Goal: Navigation & Orientation: Find specific page/section

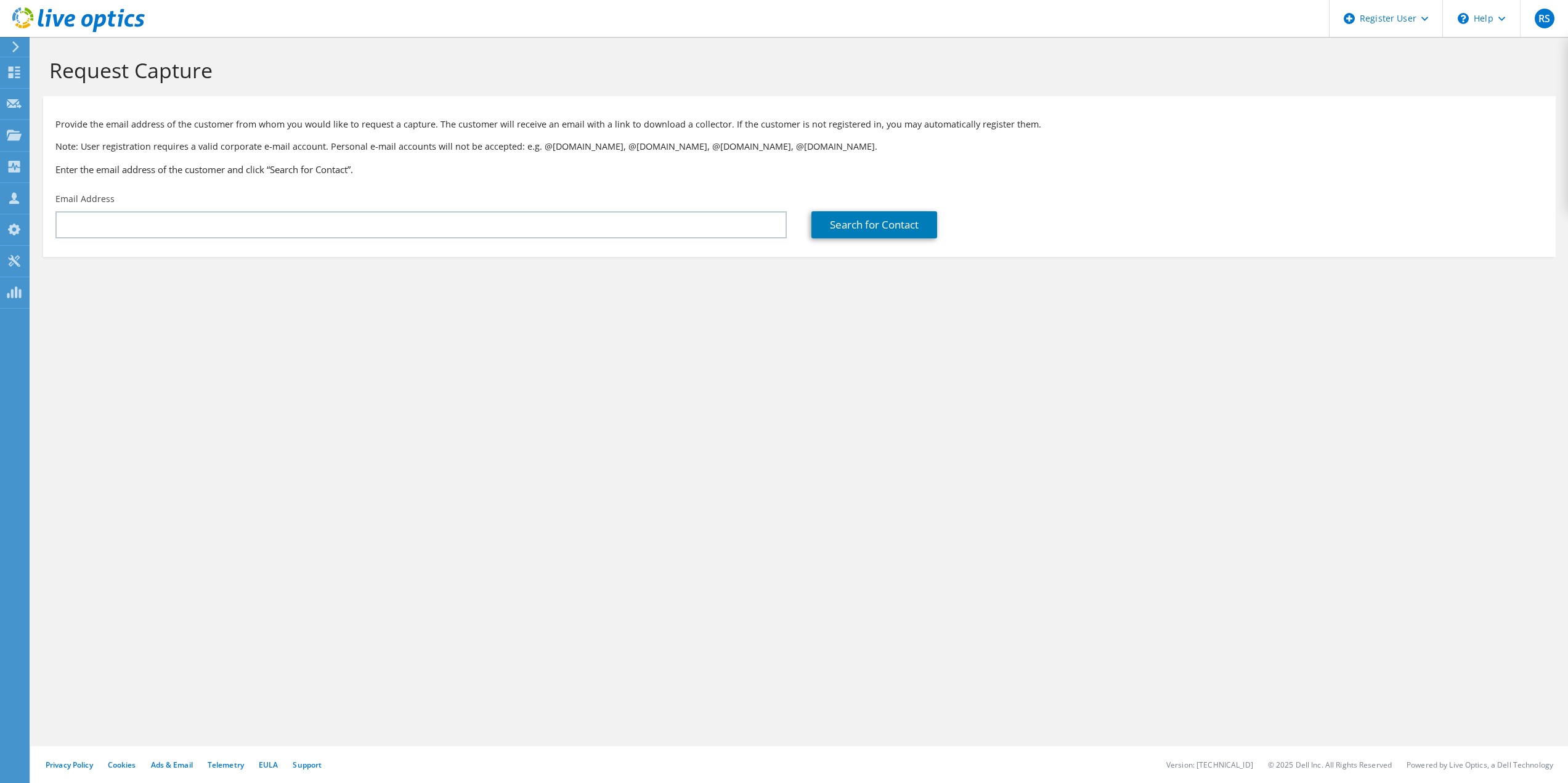
click at [101, 11] on icon at bounding box center [78, 19] width 133 height 25
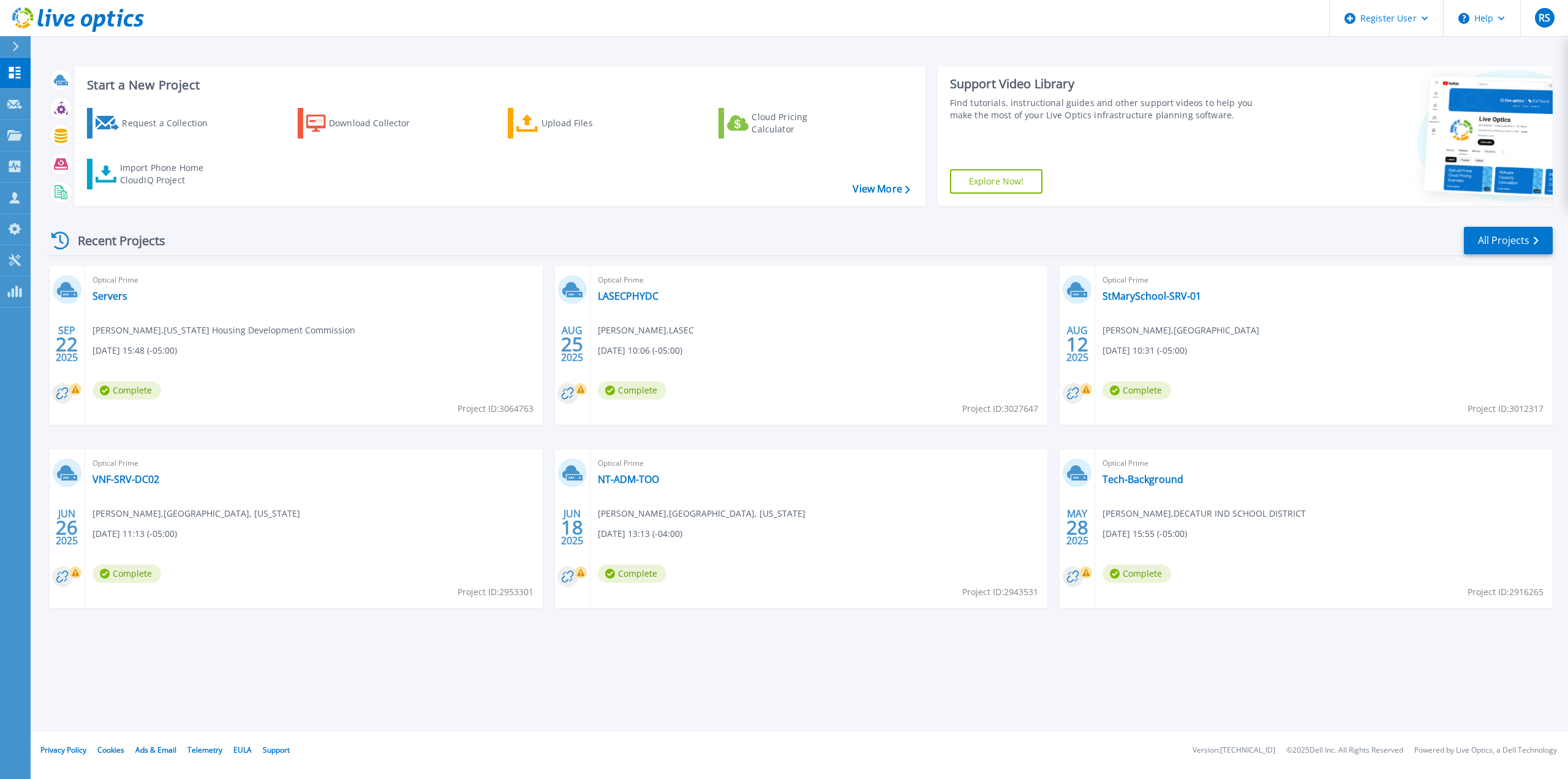
click at [639, 229] on div "Recent Projects All Projects" at bounding box center [800, 240] width 1506 height 31
click at [138, 35] on link at bounding box center [72, 19] width 144 height 37
click at [167, 53] on div "Start a New Project Request a Collection Download Collector Upload Files Cloud …" at bounding box center [800, 366] width 1538 height 731
click at [2, 48] on button at bounding box center [15, 47] width 31 height 21
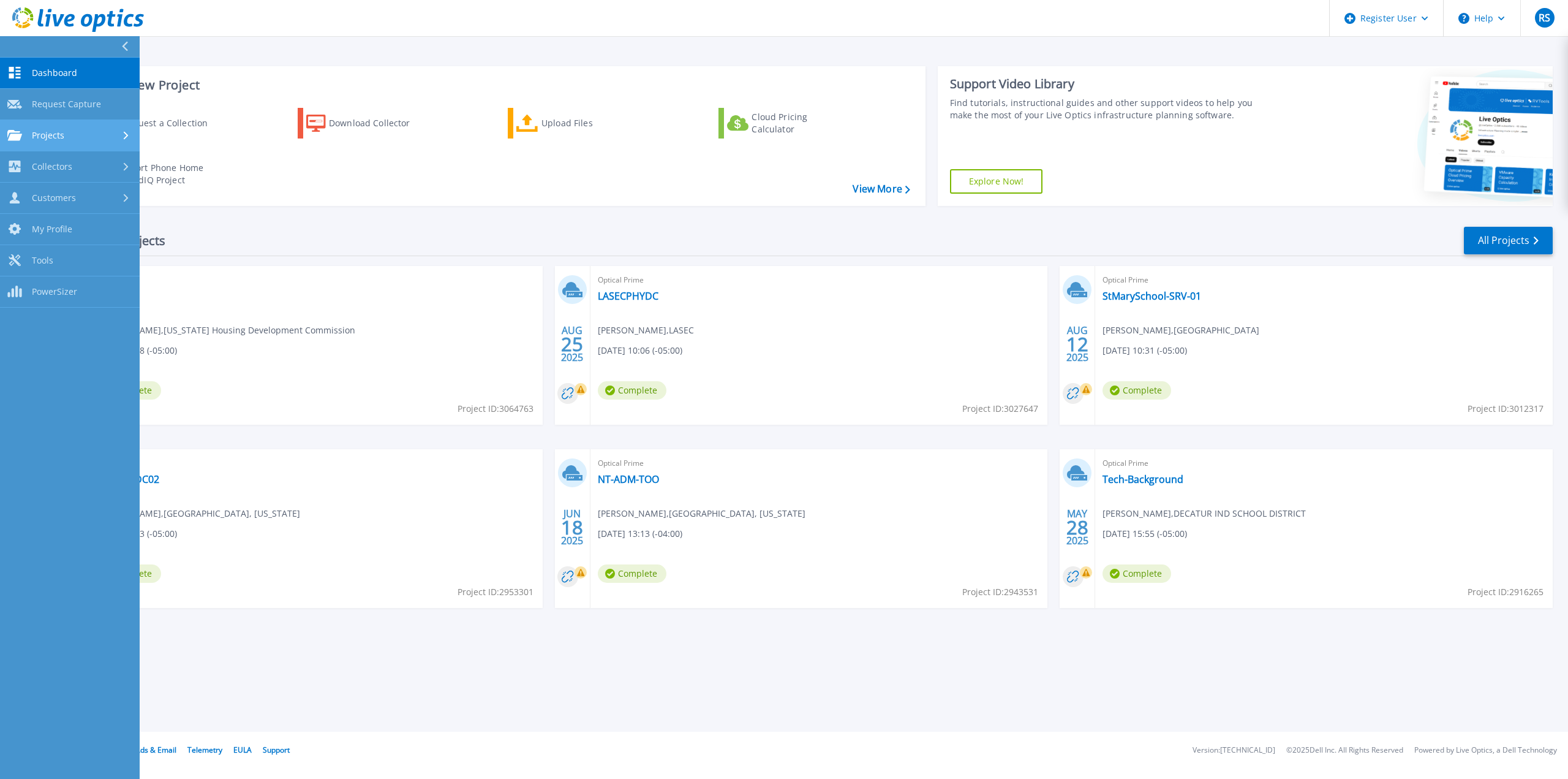
click at [90, 133] on div "Projects" at bounding box center [69, 135] width 125 height 11
click at [95, 167] on link "Search Projects" at bounding box center [70, 167] width 140 height 31
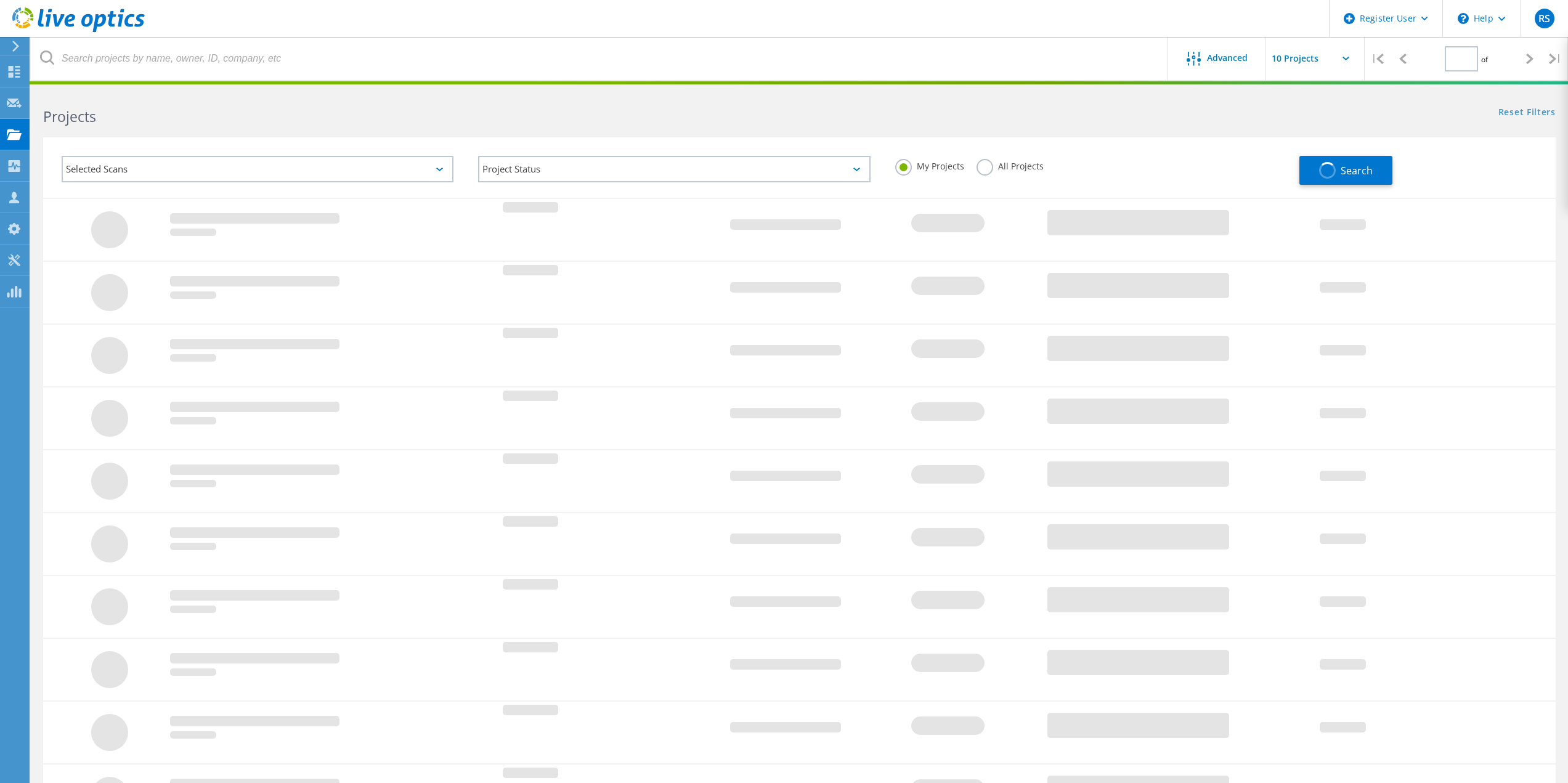
type input "1"
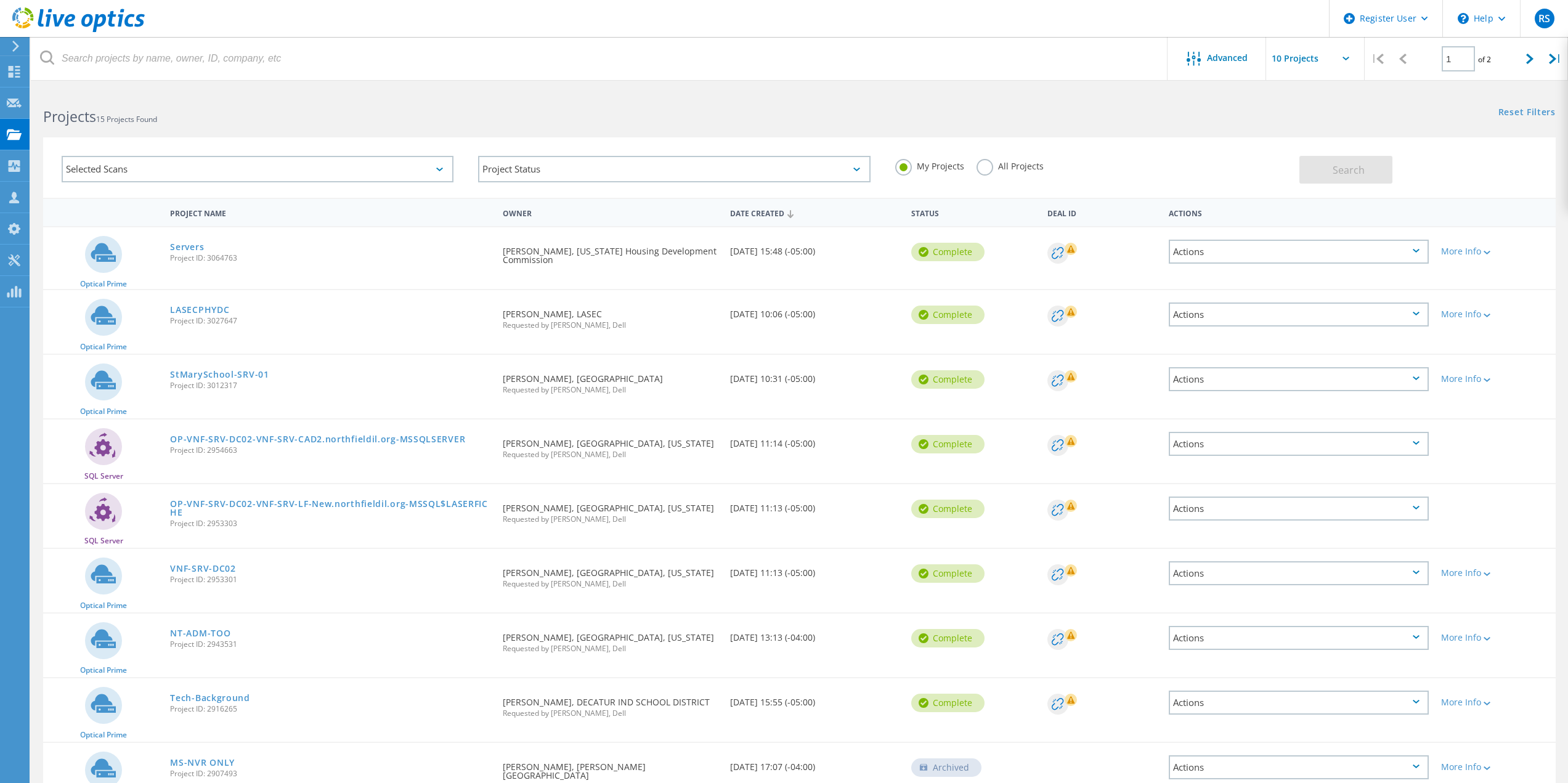
click at [1266, 246] on div "Actions" at bounding box center [1299, 251] width 260 height 24
click at [1199, 143] on div "Selected Scans Project Status In Progress Complete Published Anonymous Archived…" at bounding box center [799, 168] width 1512 height 60
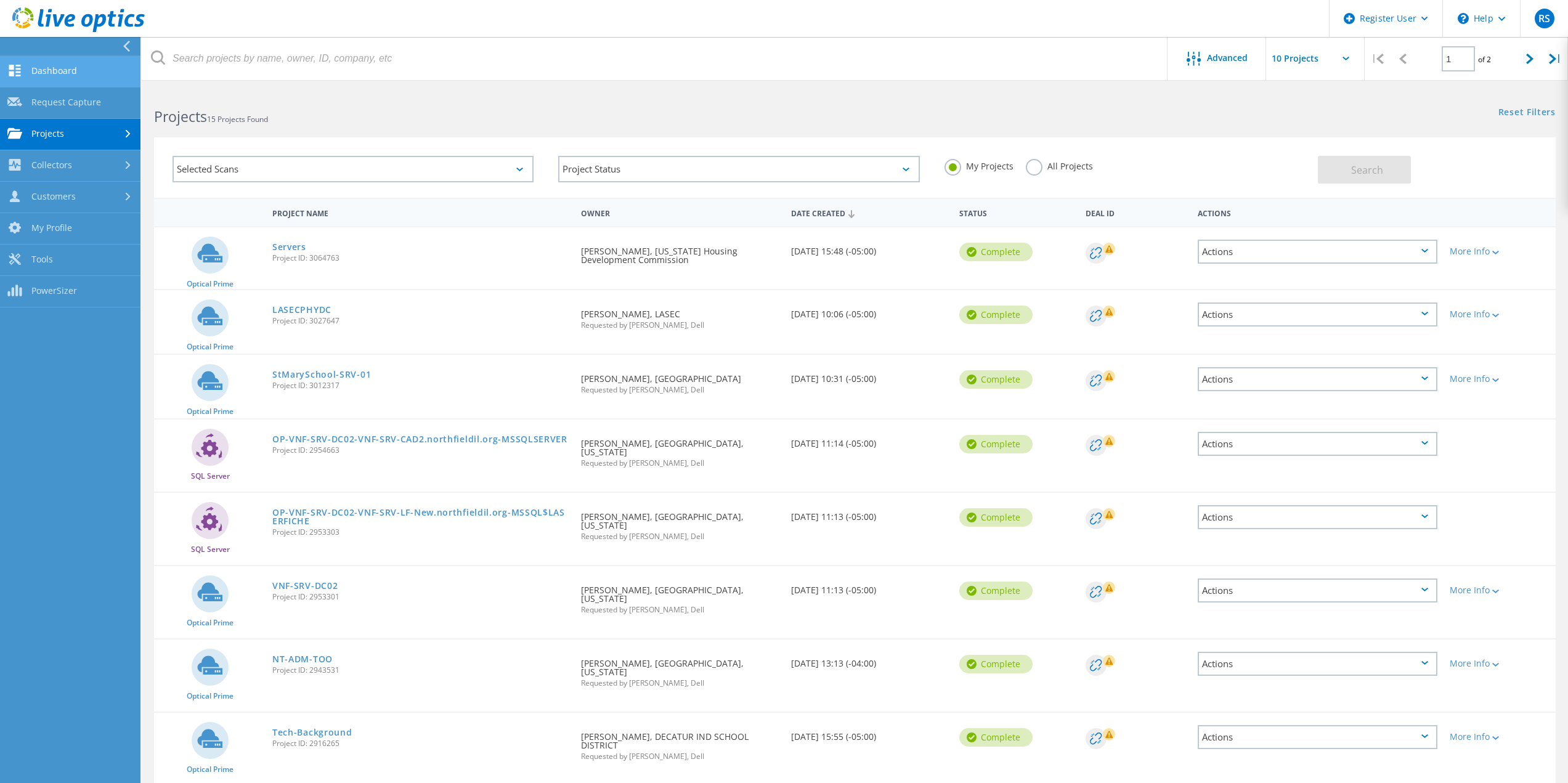
click at [42, 72] on link "Dashboard" at bounding box center [70, 72] width 140 height 32
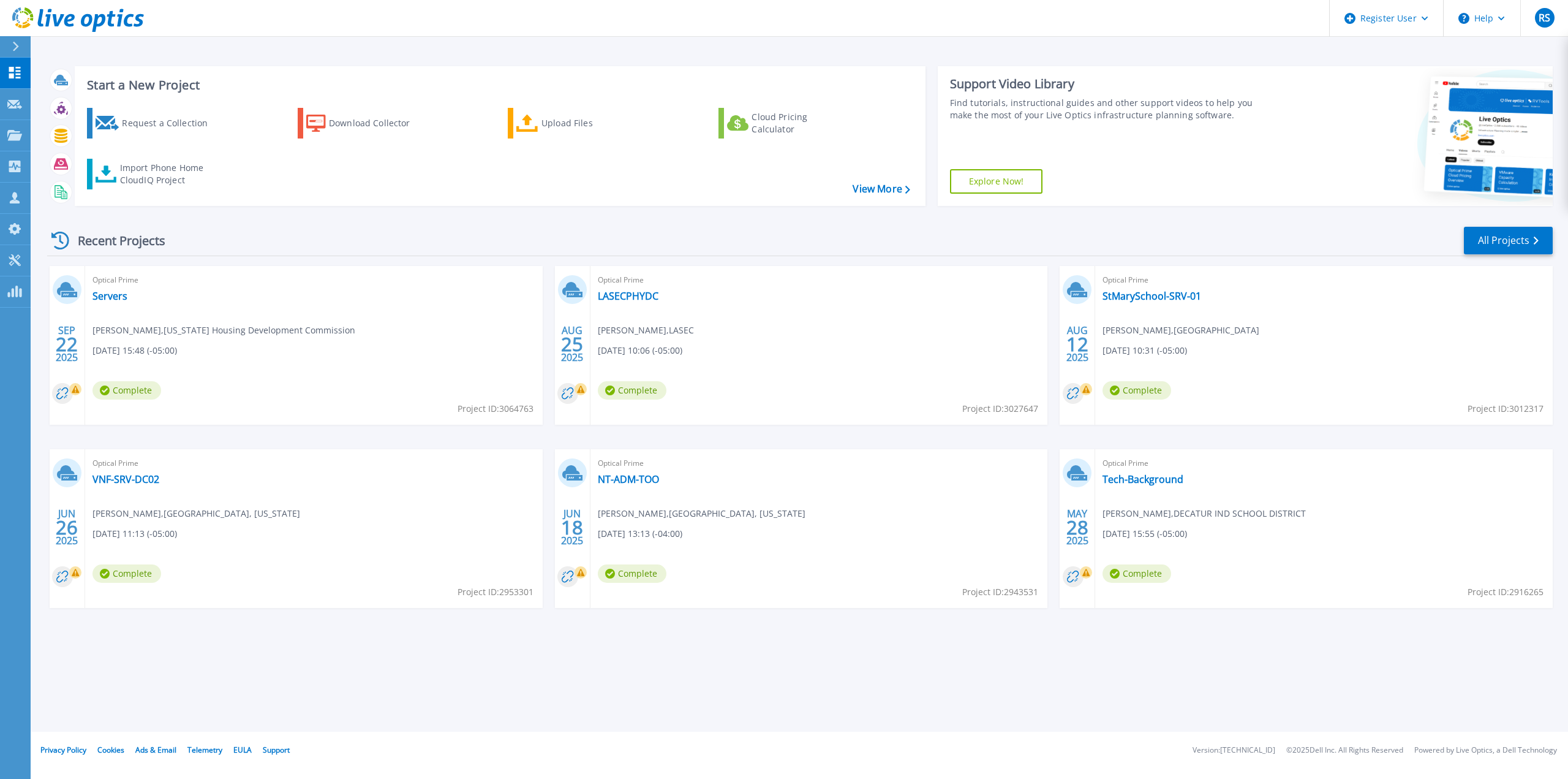
click at [885, 242] on div "Recent Projects All Projects" at bounding box center [800, 240] width 1506 height 31
